Goal: Information Seeking & Learning: Learn about a topic

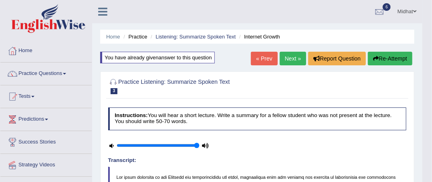
click at [14, 50] on div at bounding box center [12, 51] width 12 height 12
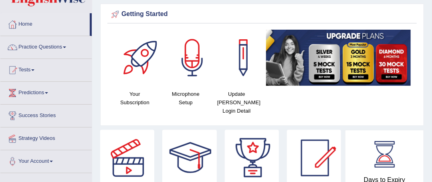
scroll to position [8, 0]
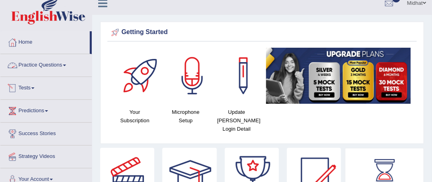
click at [62, 69] on link "Practice Questions" at bounding box center [45, 64] width 91 height 20
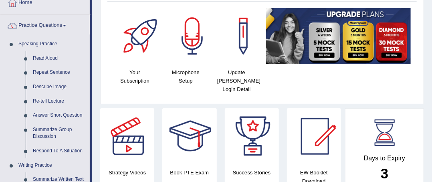
scroll to position [53, 0]
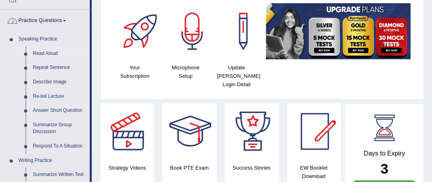
click at [43, 50] on link "Read Aloud" at bounding box center [59, 53] width 60 height 14
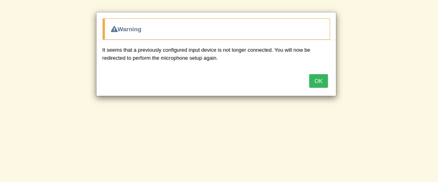
click at [316, 80] on button "OK" at bounding box center [318, 81] width 18 height 14
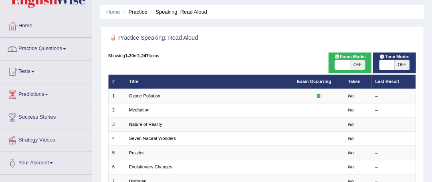
click at [391, 60] on span at bounding box center [386, 65] width 15 height 10
checkbox input "true"
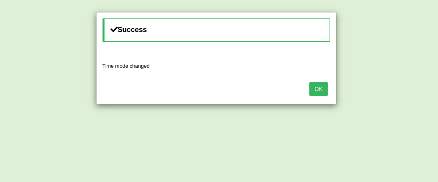
click at [320, 87] on button "OK" at bounding box center [318, 89] width 18 height 14
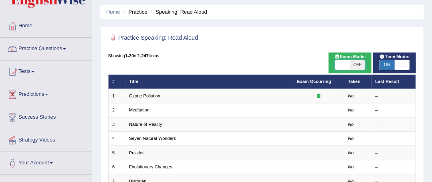
click at [340, 65] on span at bounding box center [342, 65] width 15 height 10
checkbox input "true"
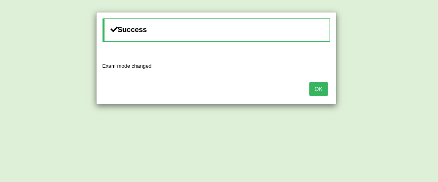
click at [314, 88] on button "OK" at bounding box center [318, 89] width 18 height 14
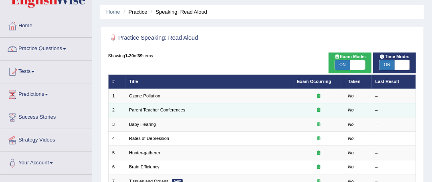
click at [328, 108] on div at bounding box center [319, 110] width 44 height 6
click at [320, 110] on icon at bounding box center [318, 109] width 3 height 4
click at [167, 110] on link "Parent Teacher Conferences" at bounding box center [157, 109] width 56 height 5
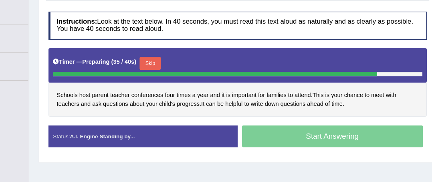
scroll to position [120, 0]
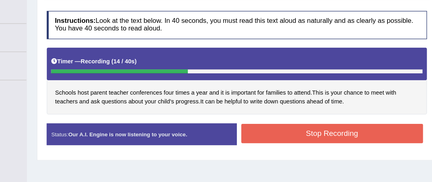
click at [383, 121] on button "Stop Recording" at bounding box center [338, 123] width 147 height 16
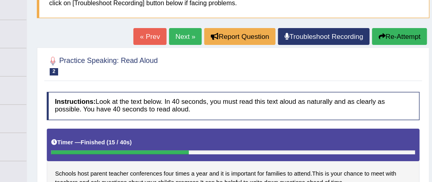
scroll to position [68, 0]
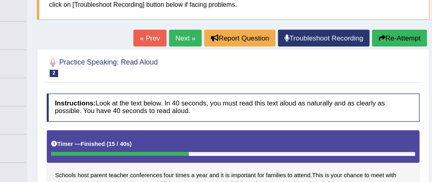
click at [390, 34] on button "Re-Attempt" at bounding box center [393, 31] width 44 height 14
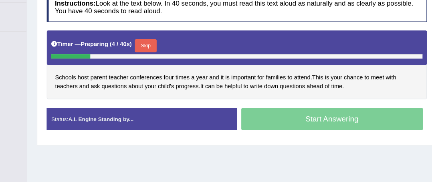
scroll to position [139, 0]
click at [341, 134] on div "Start Answering" at bounding box center [339, 131] width 154 height 19
click at [186, 66] on button "Skip" at bounding box center [187, 71] width 17 height 10
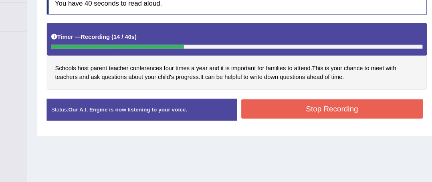
click at [378, 122] on button "Stop Recording" at bounding box center [338, 123] width 147 height 16
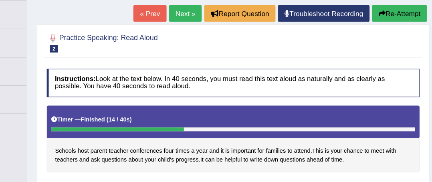
scroll to position [107, 0]
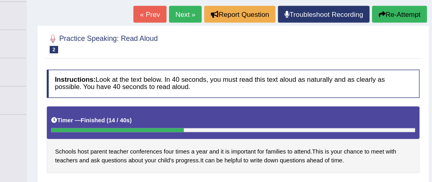
click at [400, 16] on button "Re-Attempt" at bounding box center [393, 12] width 44 height 14
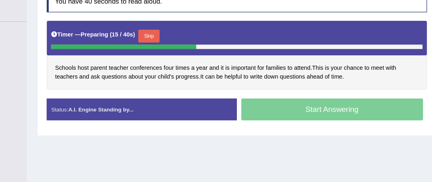
click at [197, 63] on button "Skip" at bounding box center [190, 63] width 17 height 10
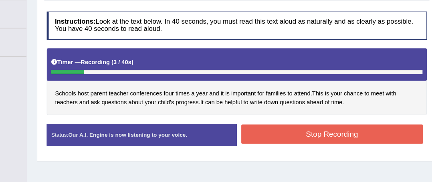
scroll to position [146, 0]
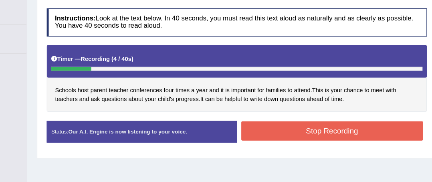
click at [318, 115] on button "Stop Recording" at bounding box center [338, 117] width 147 height 16
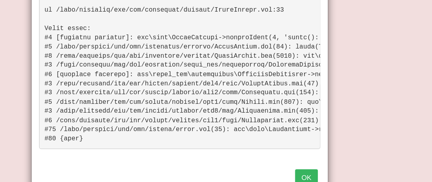
click at [313, 151] on button "OK" at bounding box center [318, 155] width 18 height 14
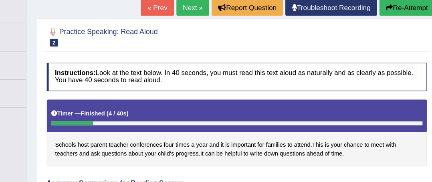
scroll to position [111, 0]
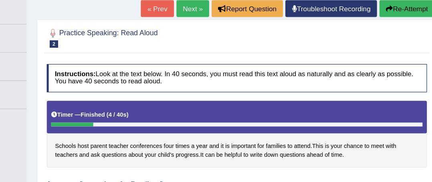
click at [402, 8] on button "Re-Attempt" at bounding box center [399, 7] width 44 height 14
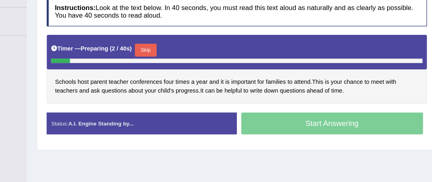
click at [186, 75] on button "Skip" at bounding box center [187, 75] width 17 height 10
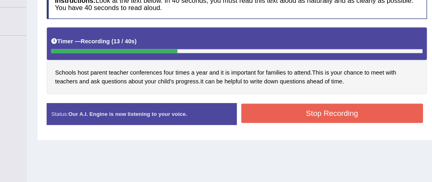
click at [372, 125] on button "Stop Recording" at bounding box center [338, 127] width 147 height 16
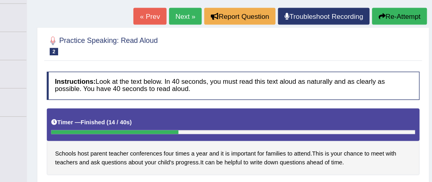
scroll to position [99, 0]
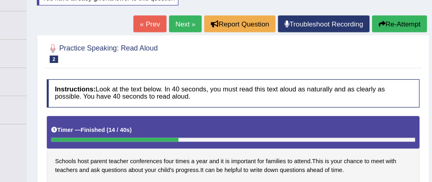
click at [386, 18] on button "Re-Attempt" at bounding box center [393, 19] width 44 height 14
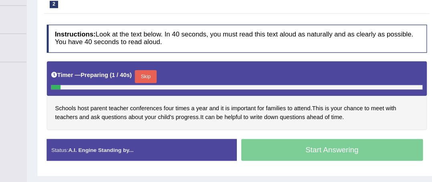
scroll to position [142, 0]
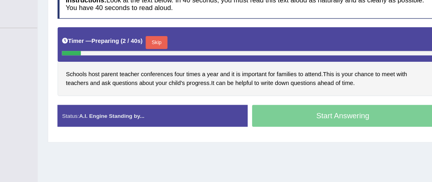
click at [187, 70] on button "Skip" at bounding box center [187, 69] width 17 height 10
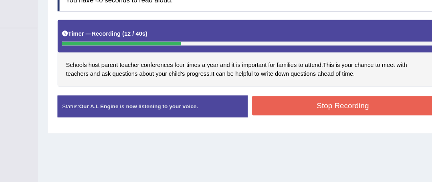
click at [365, 118] on button "Stop Recording" at bounding box center [338, 120] width 147 height 16
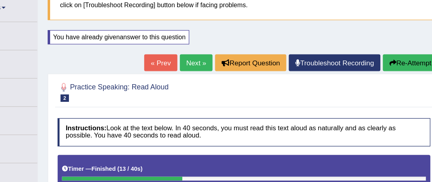
scroll to position [66, 0]
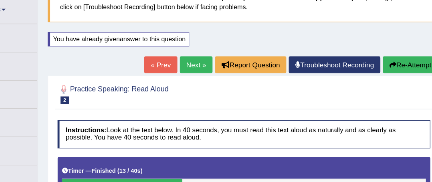
click at [211, 55] on link "Next »" at bounding box center [220, 53] width 26 height 14
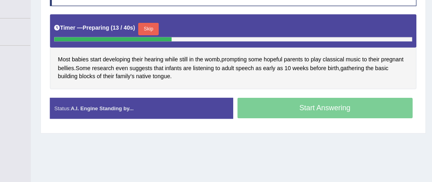
scroll to position [155, 0]
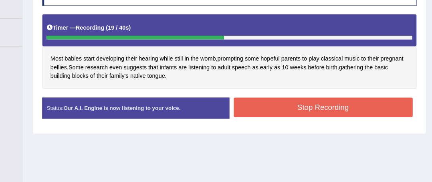
click at [360, 95] on button "Stop Recording" at bounding box center [338, 94] width 147 height 16
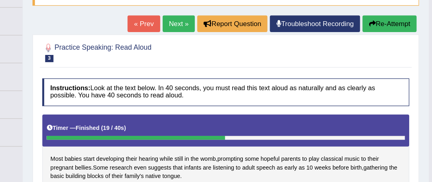
scroll to position [72, 0]
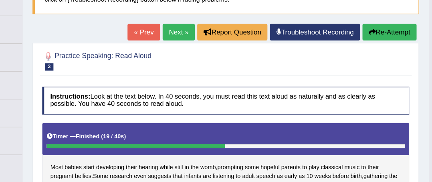
click at [403, 26] on button "Re-Attempt" at bounding box center [393, 27] width 44 height 14
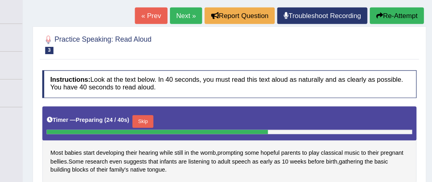
scroll to position [107, 0]
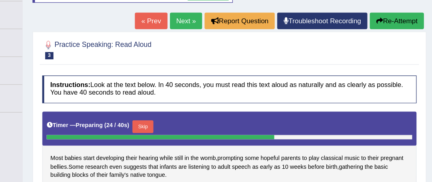
click at [191, 111] on div at bounding box center [205, 113] width 187 height 4
click at [194, 101] on button "Skip" at bounding box center [190, 104] width 17 height 10
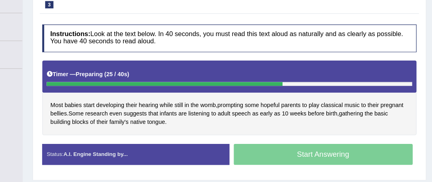
scroll to position [125, 0]
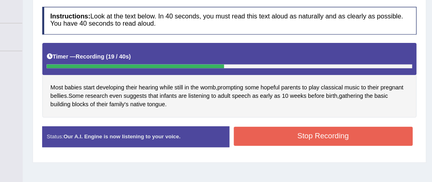
click at [383, 145] on button "Stop Recording" at bounding box center [338, 145] width 147 height 16
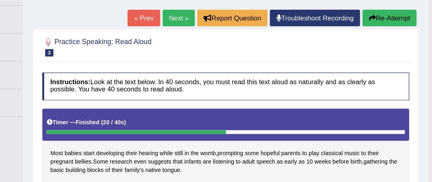
scroll to position [91, 0]
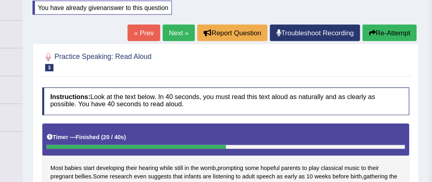
click at [405, 29] on button "Re-Attempt" at bounding box center [393, 27] width 44 height 14
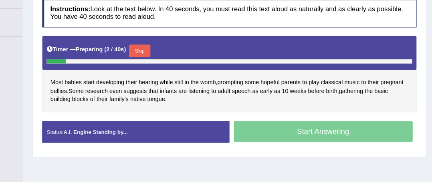
scroll to position [162, 0]
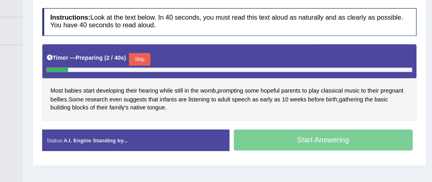
click at [192, 48] on button "Skip" at bounding box center [187, 49] width 17 height 10
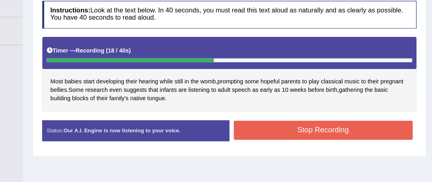
click at [376, 110] on button "Stop Recording" at bounding box center [338, 107] width 147 height 16
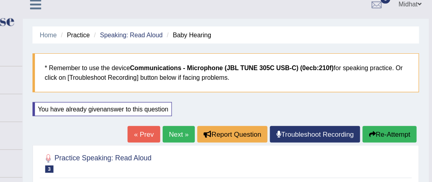
scroll to position [0, 0]
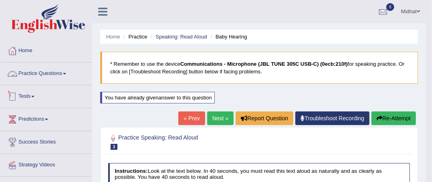
click at [34, 99] on link "Tests" at bounding box center [45, 95] width 91 height 20
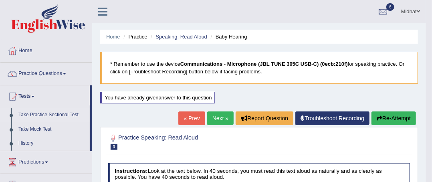
click at [36, 111] on link "Take Practice Sectional Test" at bounding box center [52, 115] width 75 height 14
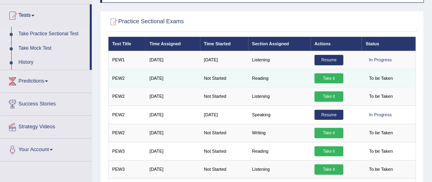
click at [324, 76] on link "Take it" at bounding box center [328, 78] width 29 height 10
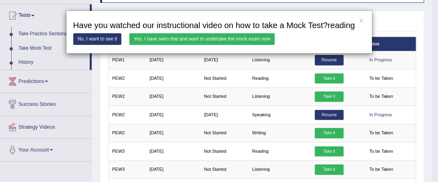
click at [247, 38] on link "Yes, I have seen that and want to undertake the mock exam now" at bounding box center [201, 39] width 145 height 12
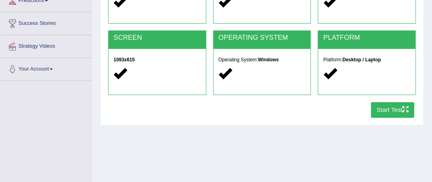
scroll to position [121, 0]
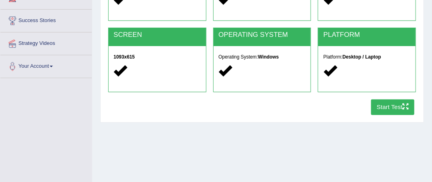
click at [388, 109] on button "Start Test" at bounding box center [393, 107] width 44 height 16
